Goal: Book appointment/travel/reservation

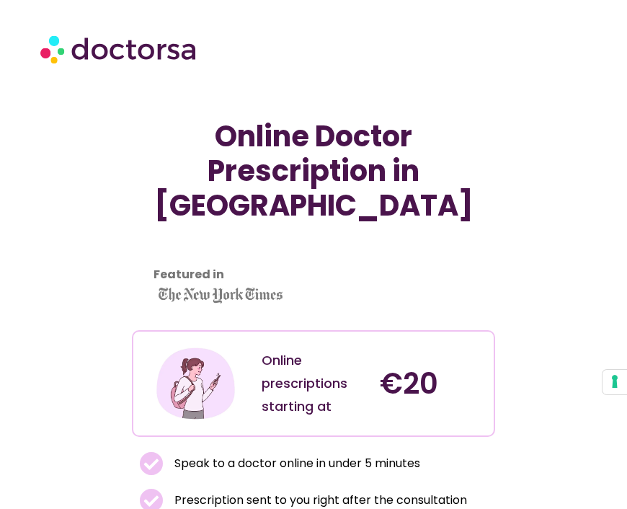
click at [158, 54] on img at bounding box center [119, 48] width 158 height 45
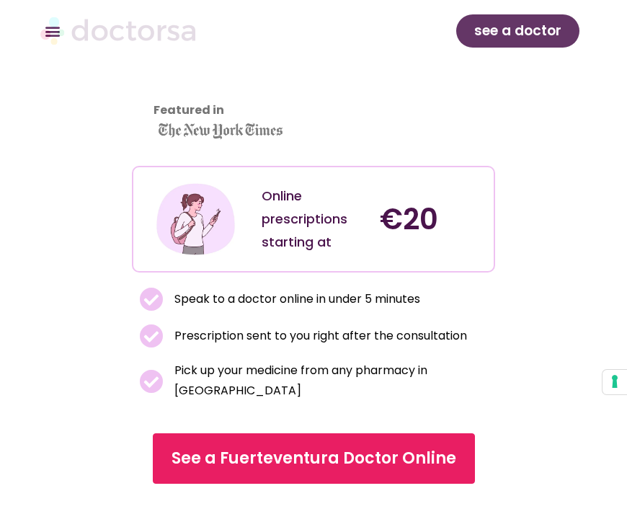
scroll to position [166, 0]
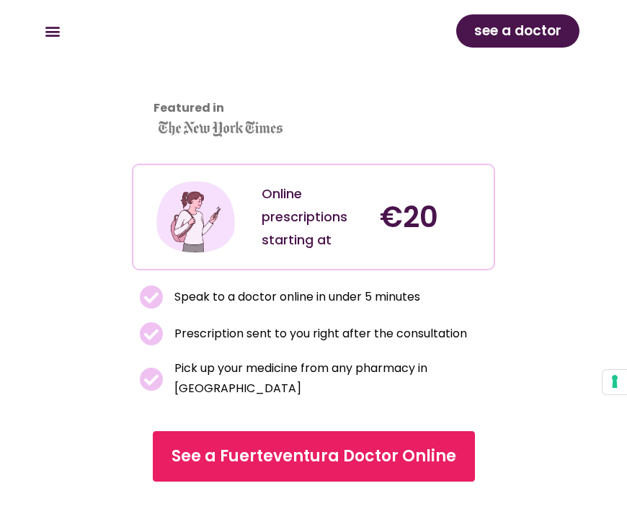
click at [373, 464] on span "See a Fuerteventura Doctor Online" at bounding box center [313, 455] width 285 height 23
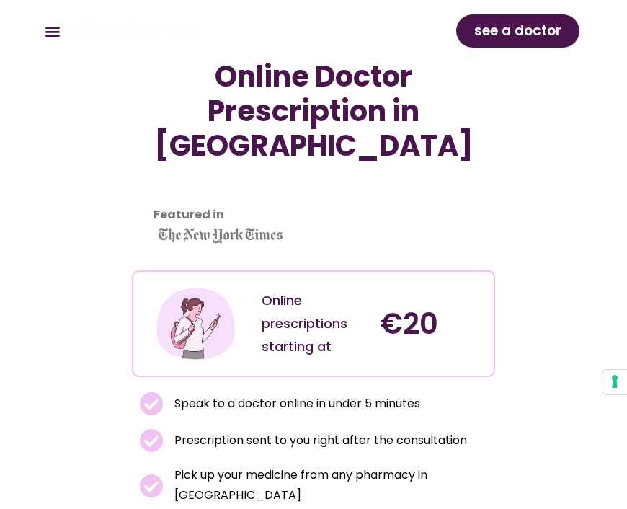
scroll to position [218, 0]
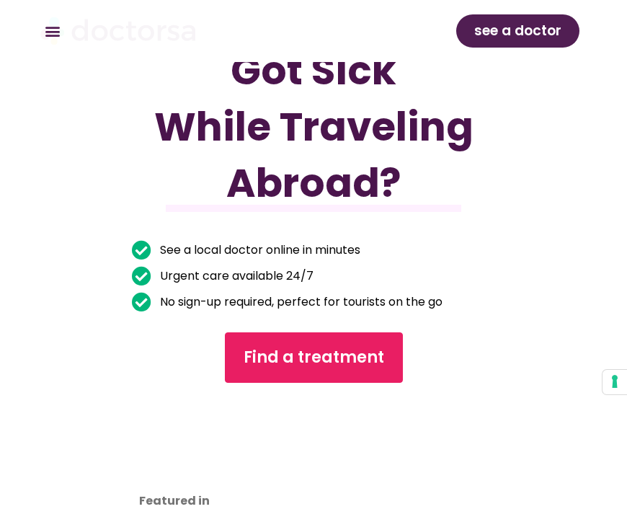
scroll to position [196, 0]
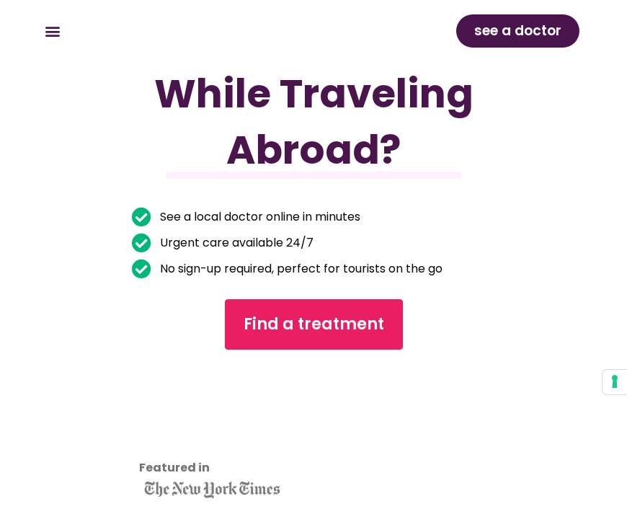
click at [346, 328] on span "Find a treatment" at bounding box center [313, 324] width 140 height 23
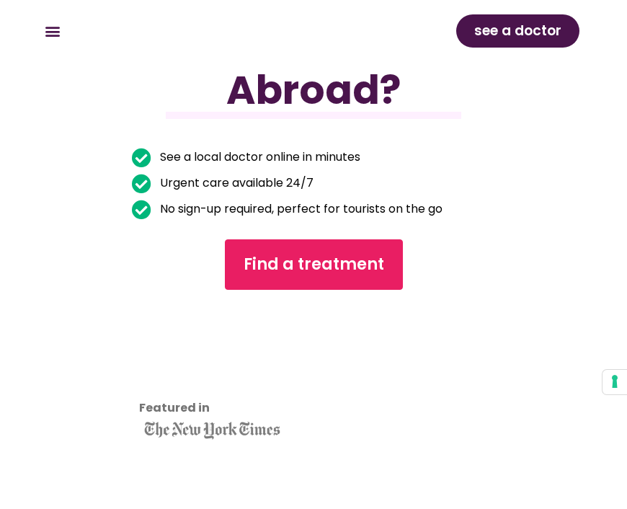
scroll to position [247, 0]
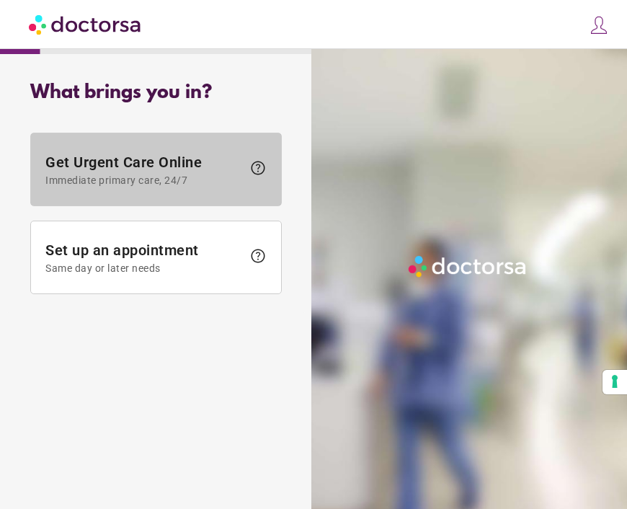
click at [218, 179] on span "Immediate primary care, 24/7" at bounding box center [143, 180] width 197 height 12
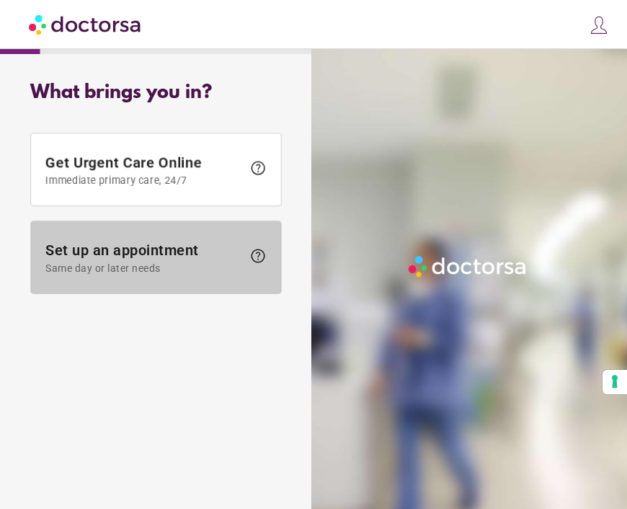
click at [153, 262] on span "Same day or later needs" at bounding box center [143, 268] width 197 height 12
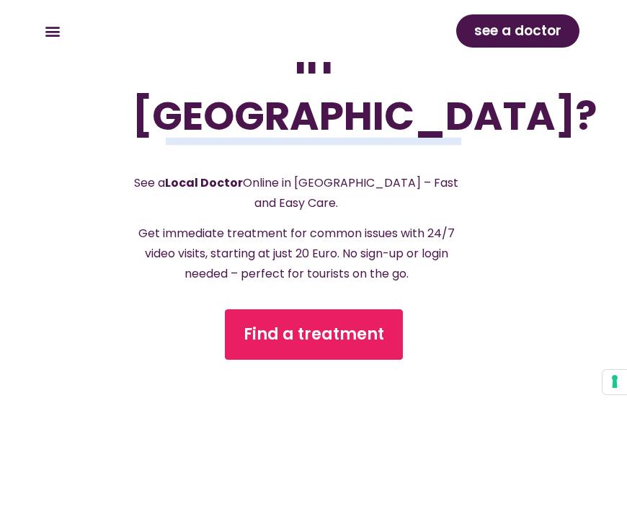
scroll to position [331, 0]
